Goal: Task Accomplishment & Management: Manage account settings

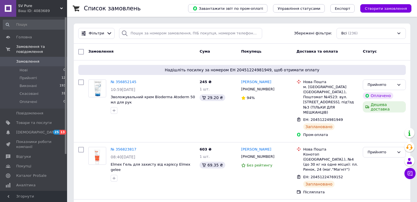
scroll to position [31, 0]
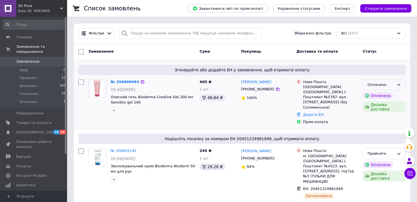
click at [391, 86] on div "Оплачено" at bounding box center [380, 85] width 27 height 6
click at [384, 97] on li "Прийнято" at bounding box center [384, 96] width 42 height 10
click at [121, 81] on link "№ 356909983" at bounding box center [124, 82] width 26 height 4
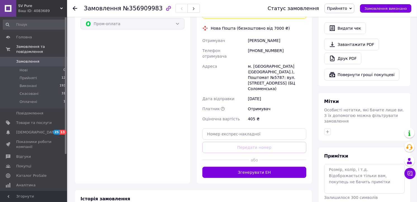
scroll to position [259, 0]
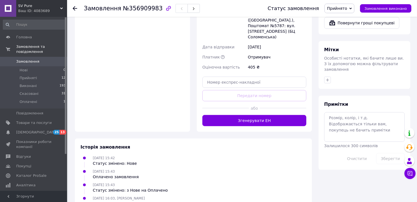
click at [255, 115] on button "Згенерувати ЕН" at bounding box center [254, 120] width 104 height 11
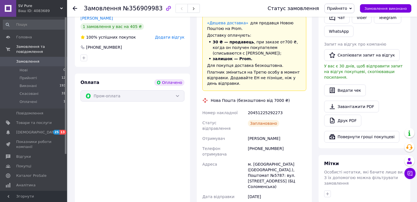
scroll to position [135, 0]
click at [75, 7] on icon at bounding box center [75, 8] width 4 height 4
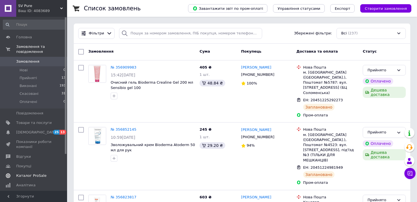
click at [34, 173] on span "Каталог ProSale" at bounding box center [31, 175] width 30 height 5
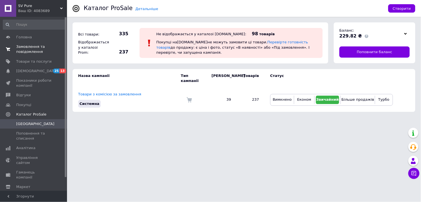
click at [35, 51] on span "Замовлення та повідомлення" at bounding box center [33, 49] width 35 height 10
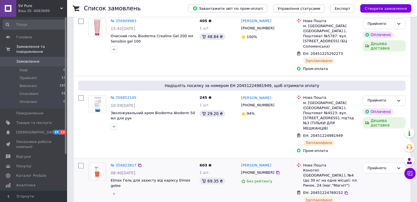
scroll to position [62, 0]
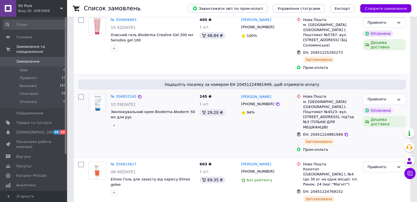
click at [80, 94] on input "checkbox" at bounding box center [81, 97] width 6 height 6
checkbox input "false"
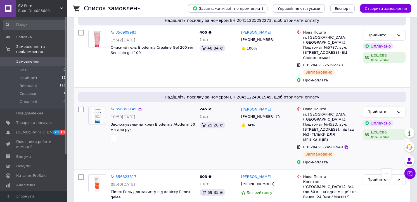
scroll to position [0, 0]
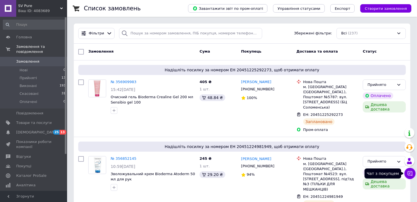
click at [414, 172] on button "Чат з покупцем" at bounding box center [409, 173] width 11 height 11
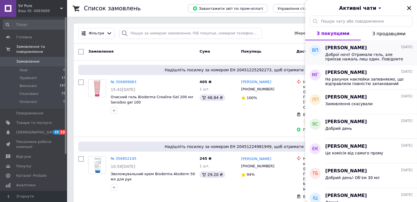
click at [372, 54] on span "Доброї ночі! Отримали гель, але приїхав нажаль лиш один. Повідомте будь ласка ч…" at bounding box center [364, 56] width 79 height 9
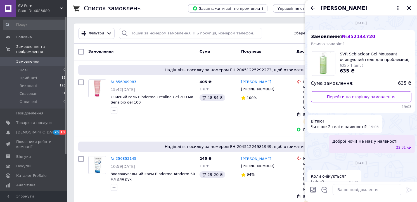
scroll to position [125, 0]
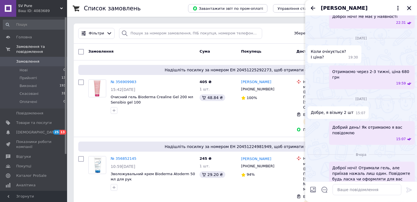
click at [408, 9] on icon "Закрити" at bounding box center [409, 8] width 4 height 4
